Goal: Unclear

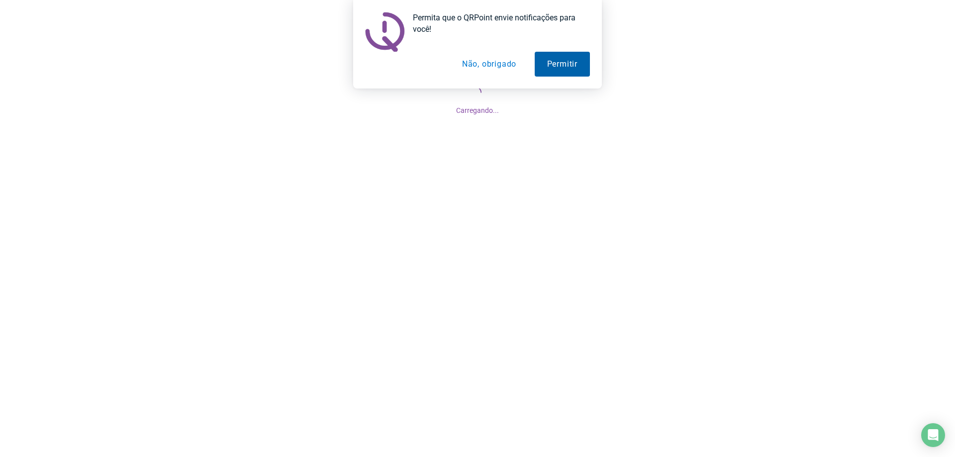
click at [567, 73] on button "Permitir" at bounding box center [562, 64] width 55 height 25
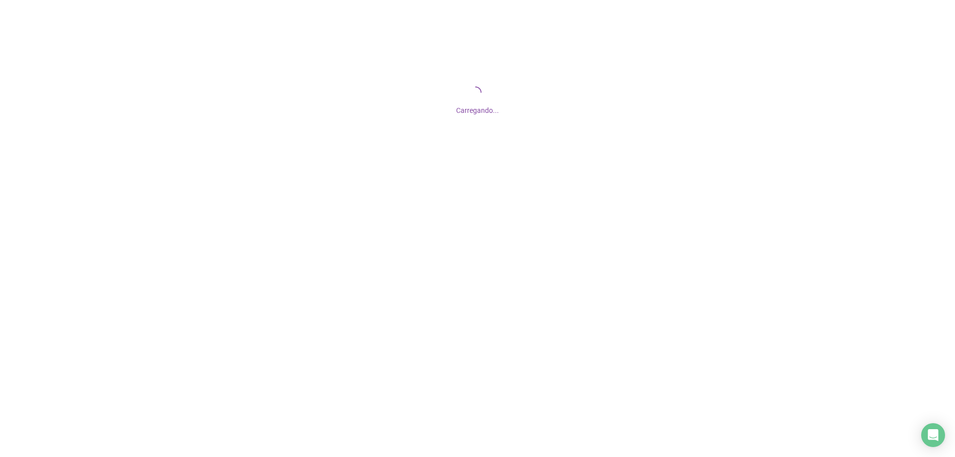
click at [587, 90] on div "Carregando..." at bounding box center [477, 99] width 955 height 199
